Goal: Task Accomplishment & Management: Use online tool/utility

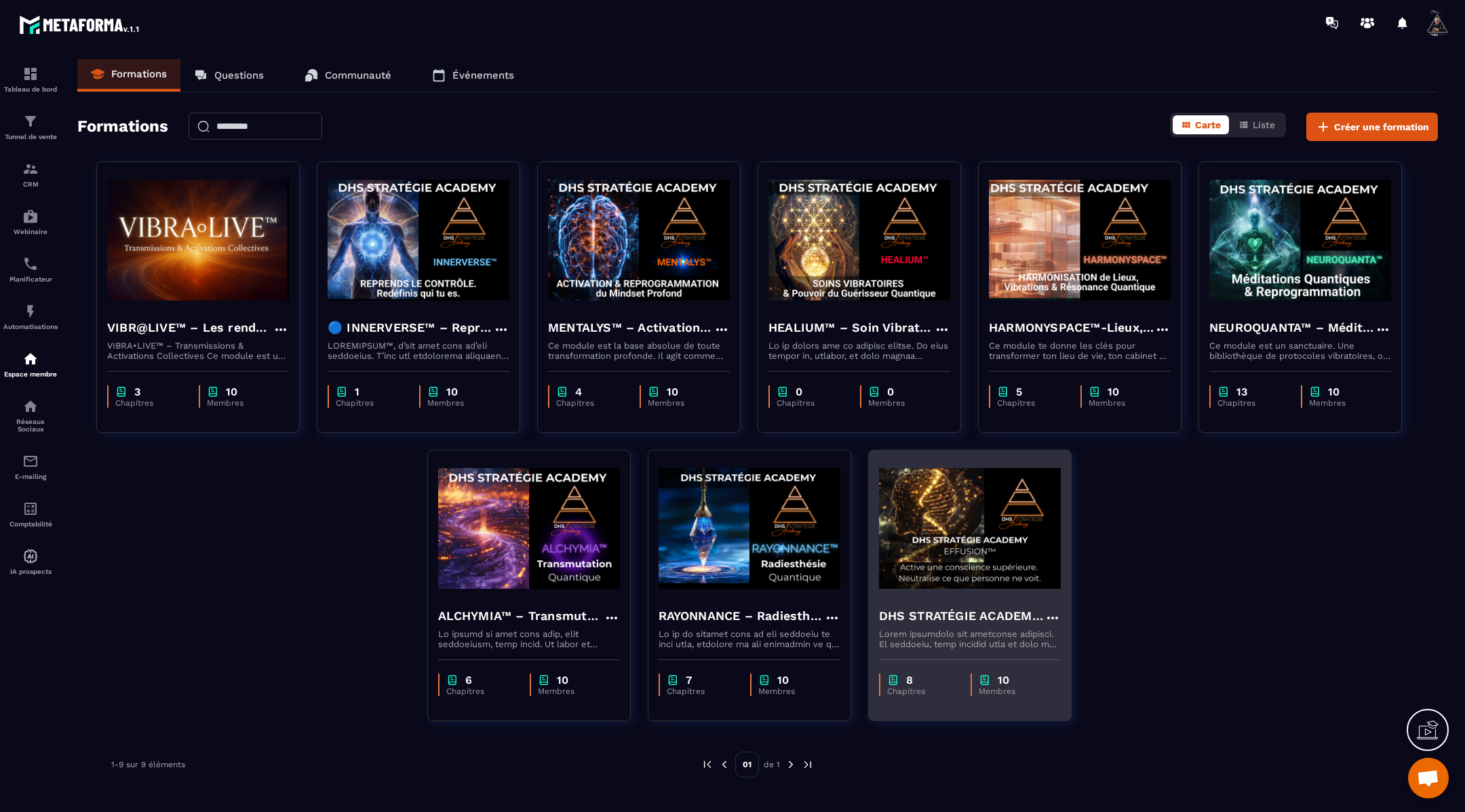
click at [995, 537] on img at bounding box center [970, 528] width 182 height 135
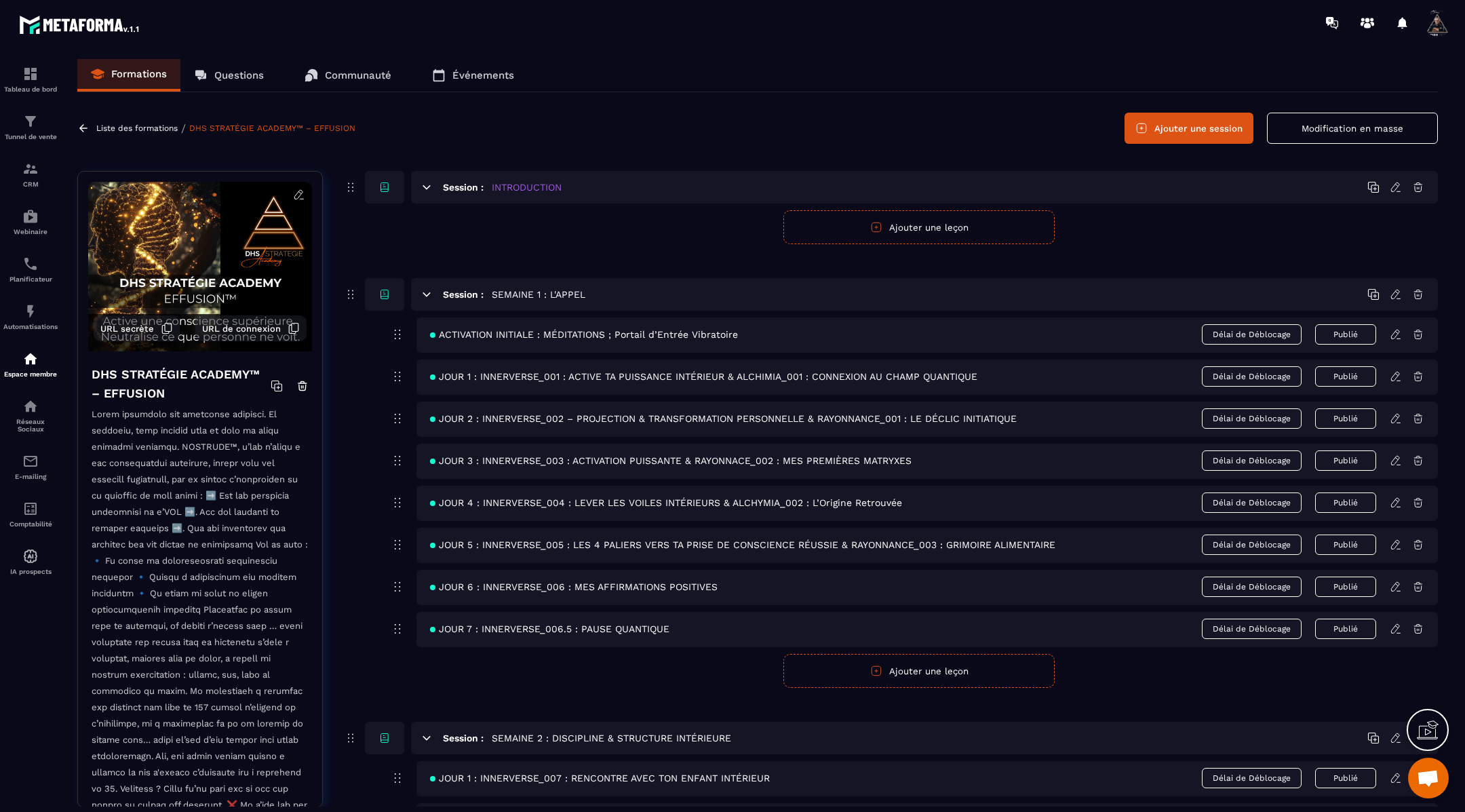
click at [1393, 332] on icon at bounding box center [1395, 333] width 8 height 9
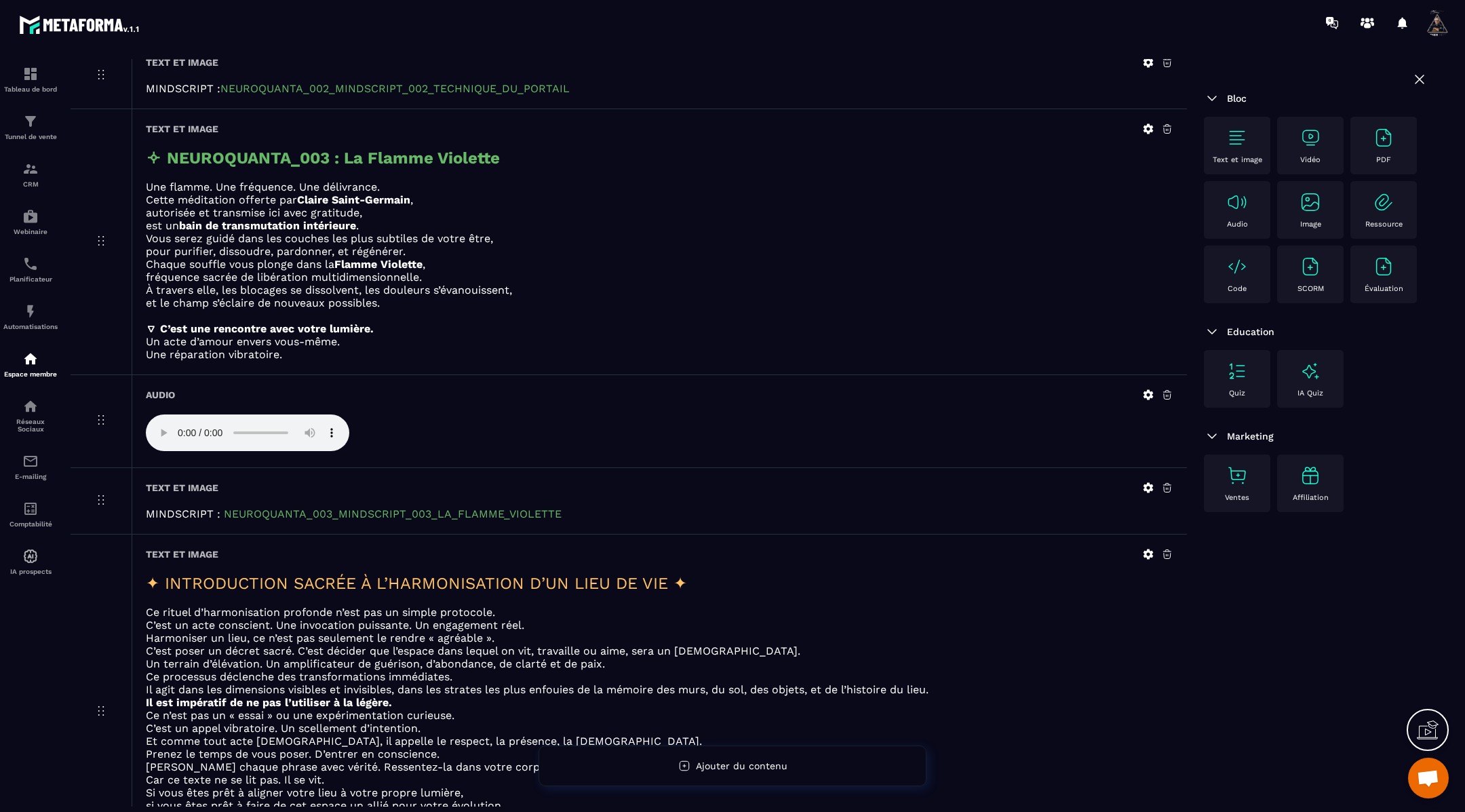
scroll to position [1895, 0]
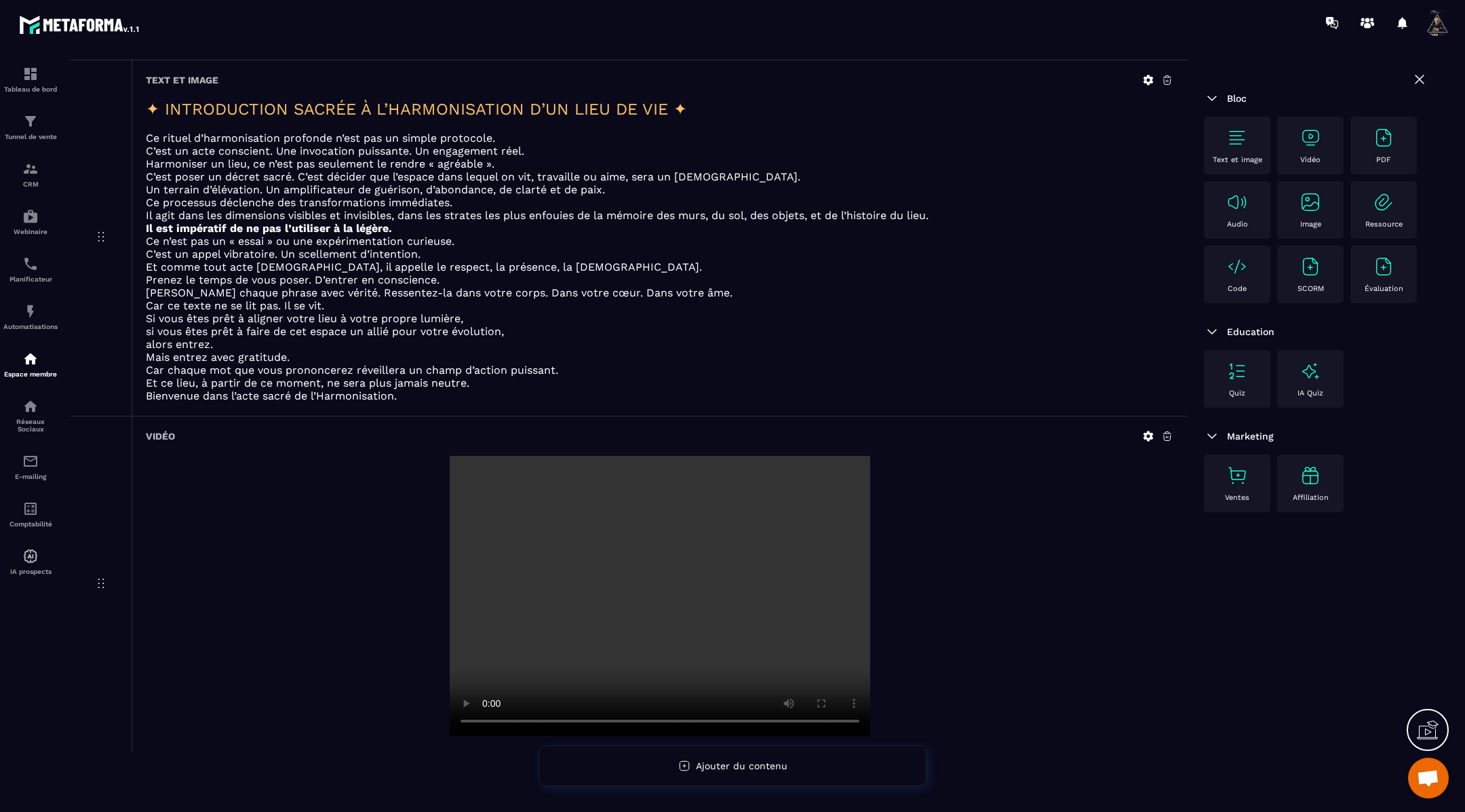
click at [1146, 432] on icon at bounding box center [1148, 437] width 10 height 10
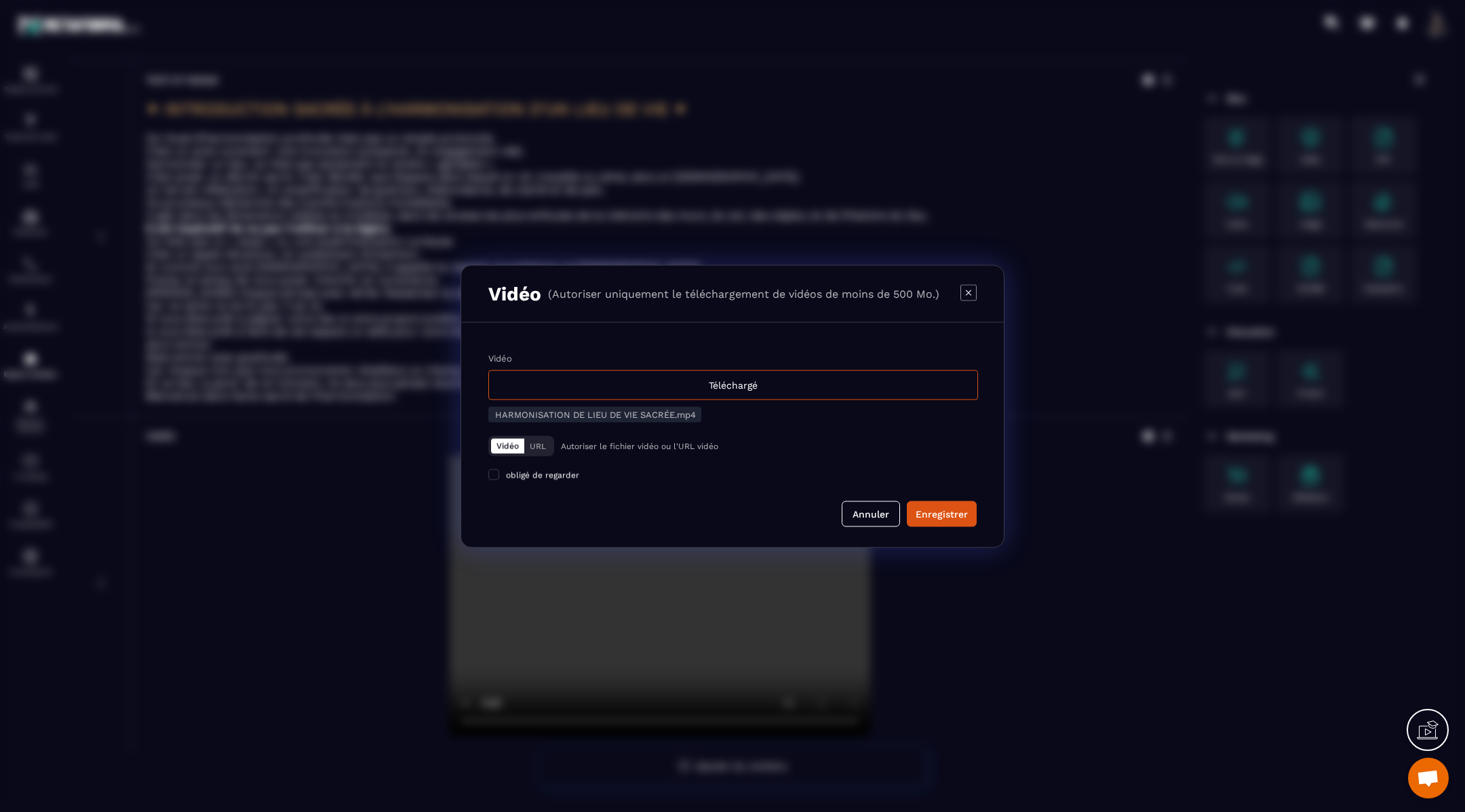
click at [1108, 314] on div "Modal window" at bounding box center [732, 406] width 1465 height 812
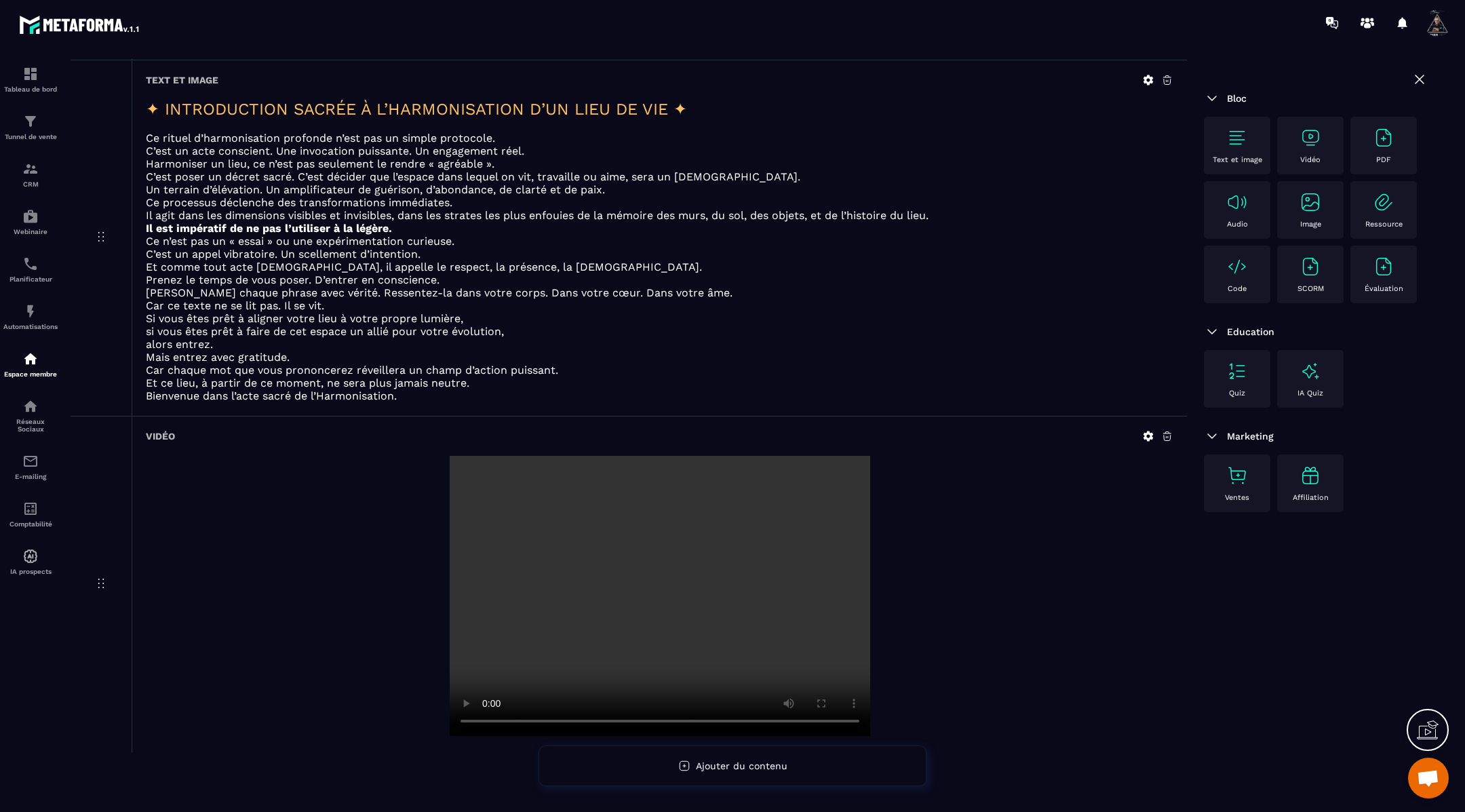
click at [1148, 432] on icon at bounding box center [1148, 437] width 10 height 10
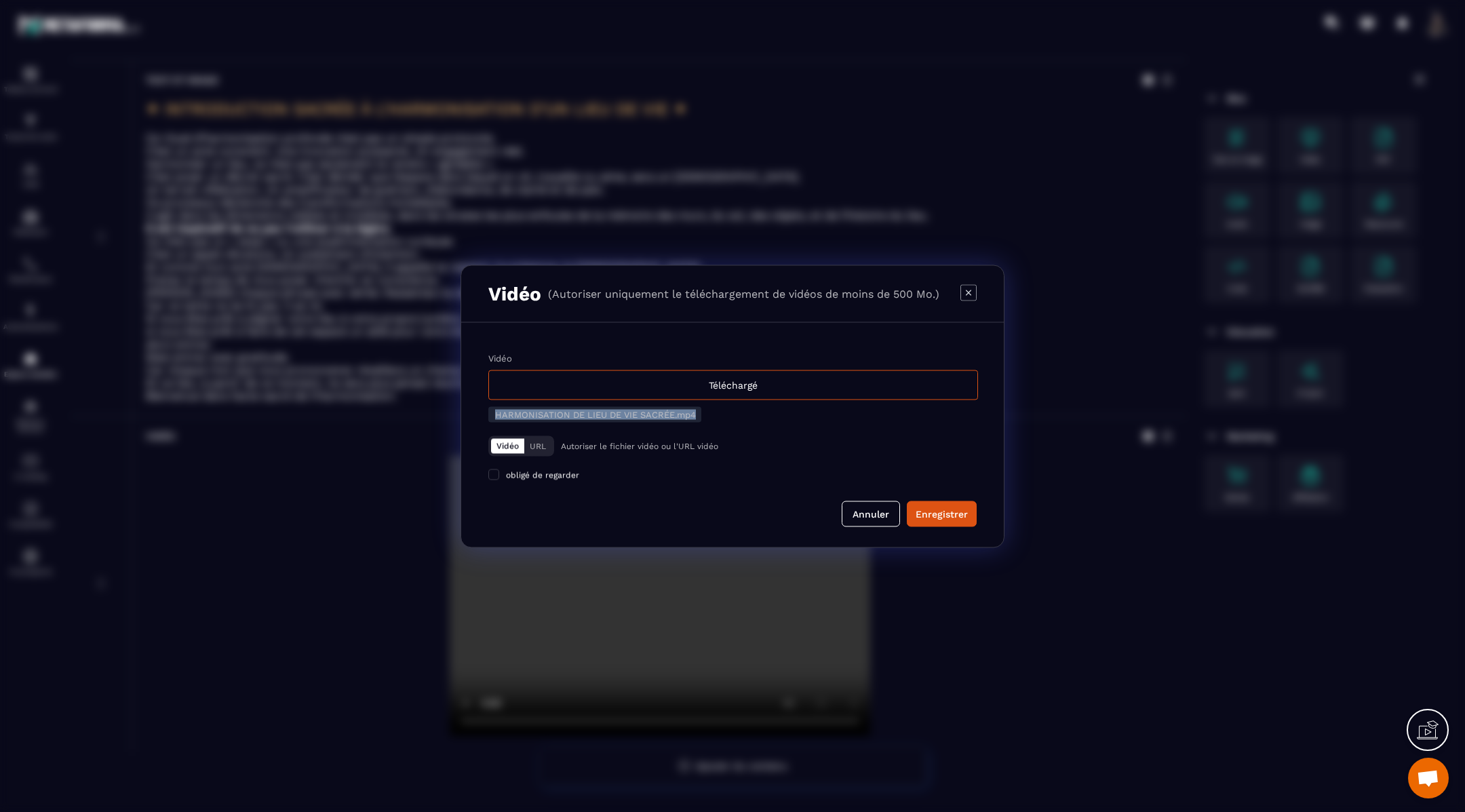
drag, startPoint x: 719, startPoint y: 416, endPoint x: 471, endPoint y: 406, distance: 248.2
click at [471, 406] on div "Vidéo Téléchargé HARMONISATION DE LIEU DE VIE SACRÉE.mp4 Vidéo URL Autoriser l…" at bounding box center [732, 434] width 542 height 224
copy span "HARMONISATION DE LIEU DE VIE SACRÉE.mp4"
click at [862, 508] on button "Annuler" at bounding box center [871, 512] width 59 height 26
